Goal: Transaction & Acquisition: Download file/media

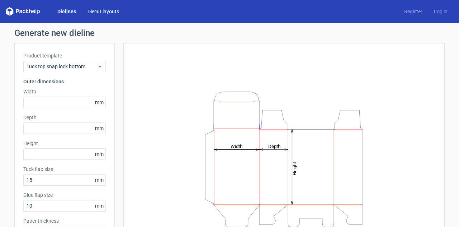
click at [104, 8] on link "Diecut layouts" at bounding box center [103, 11] width 43 height 7
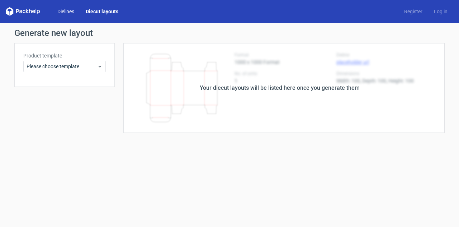
click at [64, 14] on link "Dielines" at bounding box center [66, 11] width 28 height 7
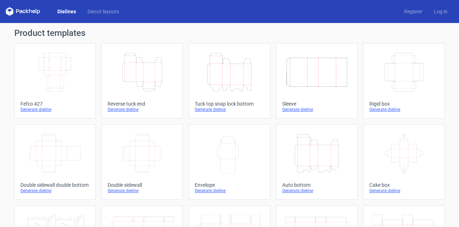
click at [132, 80] on icon "Height Depth Width" at bounding box center [141, 72] width 63 height 40
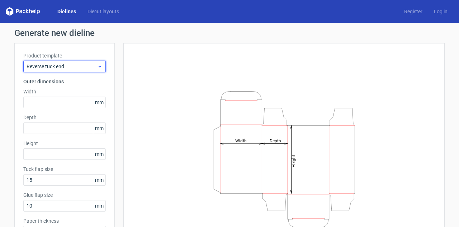
click at [61, 62] on div "Reverse tuck end" at bounding box center [64, 66] width 82 height 11
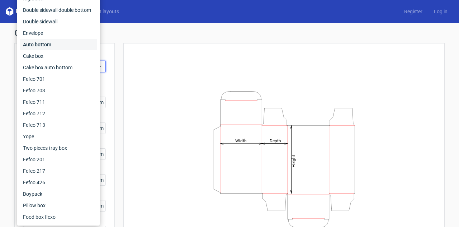
click at [53, 42] on div "Auto bottom" at bounding box center [58, 44] width 77 height 11
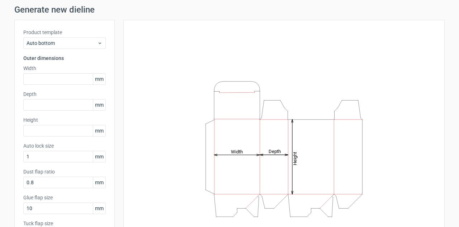
scroll to position [72, 0]
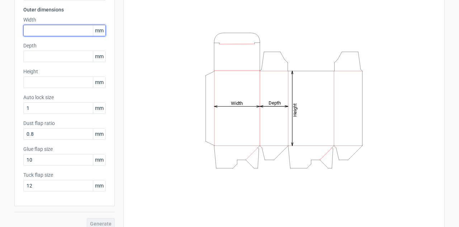
click at [49, 32] on input "text" at bounding box center [64, 30] width 82 height 11
type input "109"
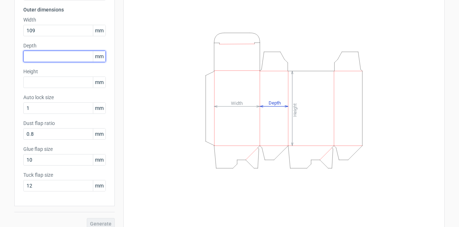
scroll to position [36, 0]
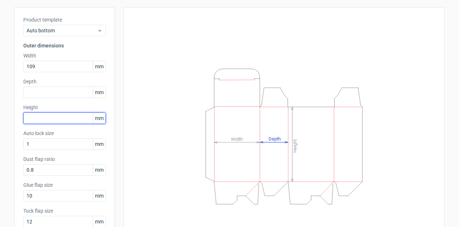
click at [62, 122] on input "text" at bounding box center [64, 117] width 82 height 11
type input "45"
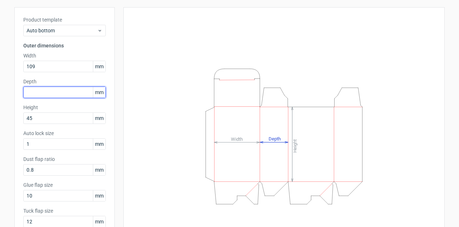
click at [65, 93] on input "text" at bounding box center [64, 91] width 82 height 11
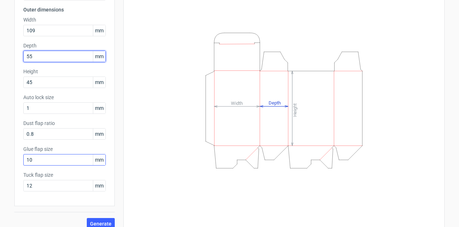
type input "55"
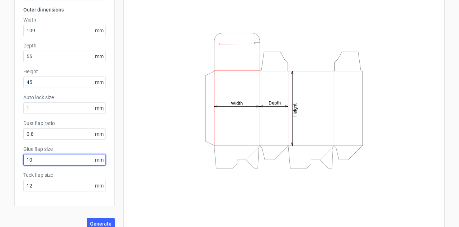
drag, startPoint x: 51, startPoint y: 157, endPoint x: 0, endPoint y: 151, distance: 51.6
click at [0, 151] on div "Generate new dieline Product template Auto bottom Outer dimensions Width 109 mm…" at bounding box center [229, 93] width 459 height 284
type input "12"
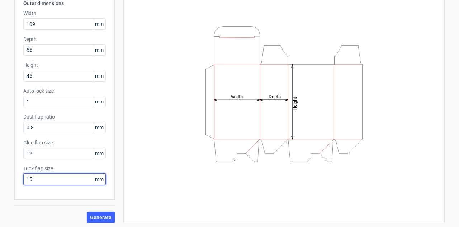
scroll to position [80, 0]
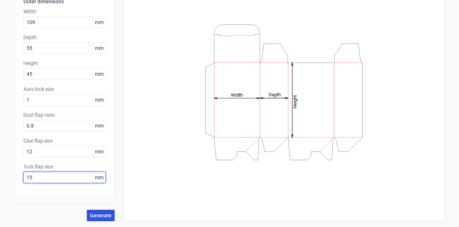
type input "15"
click at [102, 216] on span "Generate" at bounding box center [101, 215] width 22 height 5
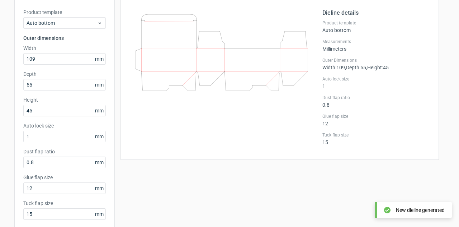
scroll to position [8, 0]
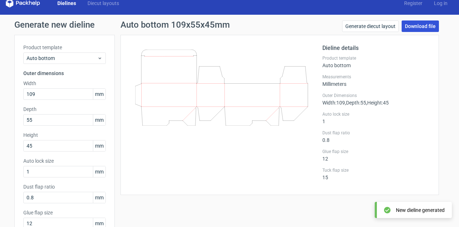
click at [427, 30] on link "Download file" at bounding box center [419, 25] width 37 height 11
